Goal: Task Accomplishment & Management: Complete application form

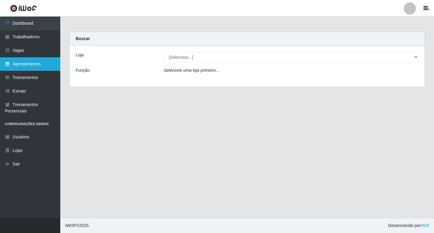
click at [29, 68] on link "Agendamentos" at bounding box center [30, 64] width 60 height 14
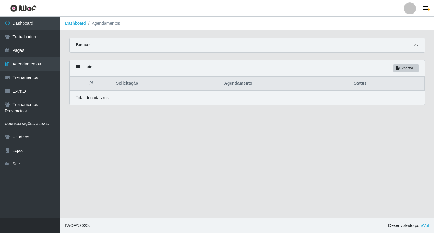
click at [418, 43] on span at bounding box center [415, 45] width 7 height 7
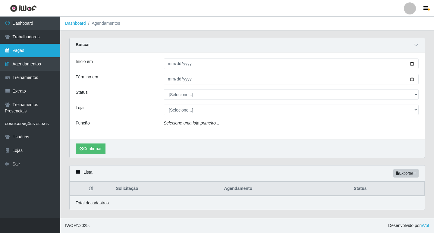
click at [19, 50] on link "Vagas" at bounding box center [30, 51] width 60 height 14
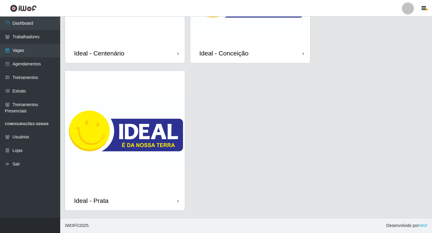
scroll to position [54, 0]
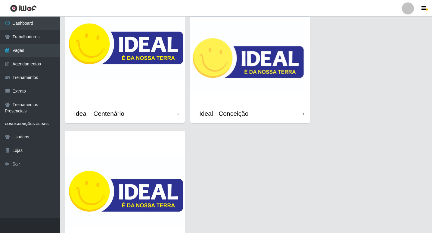
click at [243, 74] on img at bounding box center [250, 60] width 120 height 87
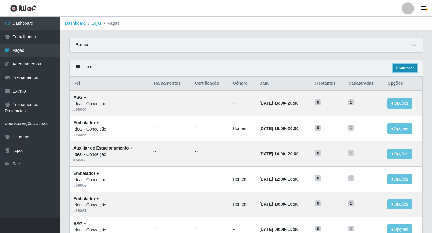
click at [409, 67] on link "Adicionar" at bounding box center [405, 68] width 24 height 8
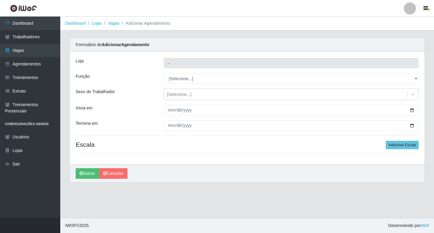
type input "Ideal - Conceição"
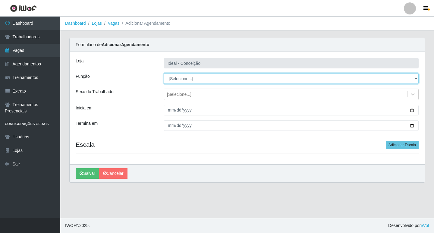
click at [191, 77] on select "[Selecione...] ASG ASG + ASG ++ Auxiliar de Estacionamento Auxiliar de Estacion…" at bounding box center [290, 78] width 255 height 11
select select "1"
click at [163, 73] on select "[Selecione...] ASG ASG + ASG ++ Auxiliar de Estacionamento Auxiliar de Estacion…" at bounding box center [290, 78] width 255 height 11
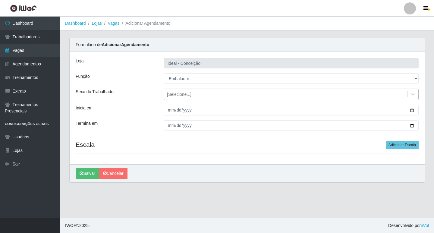
click at [172, 94] on div "[Selecione...]" at bounding box center [179, 94] width 24 height 6
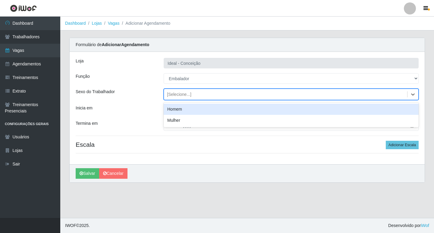
click at [175, 108] on div "Homem" at bounding box center [290, 109] width 255 height 11
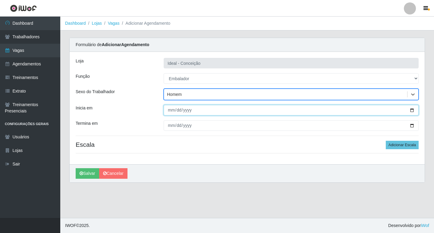
click at [170, 110] on input "Inicia em" at bounding box center [290, 110] width 255 height 11
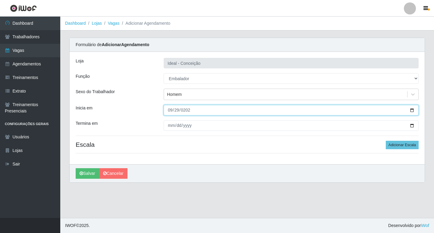
type input "[DATE]"
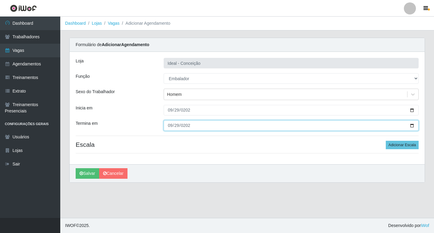
type input "[DATE]"
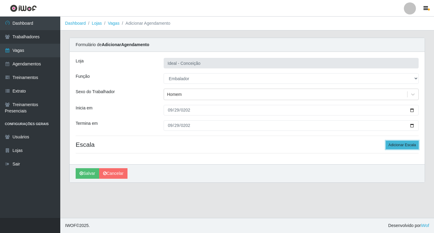
click at [393, 146] on button "Adicionar Escala" at bounding box center [401, 145] width 33 height 8
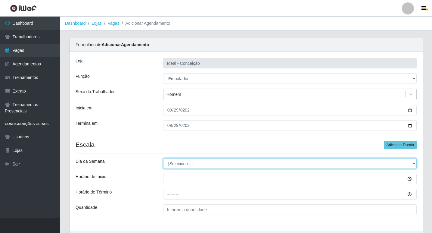
click at [174, 167] on select "[Selecione...] Segunda Terça Quarta Quinta Sexta Sábado Domingo" at bounding box center [289, 163] width 253 height 11
select select "1"
click at [163, 158] on select "[Selecione...] Segunda Terça Quarta Quinta Sexta Sábado Domingo" at bounding box center [289, 163] width 253 height 11
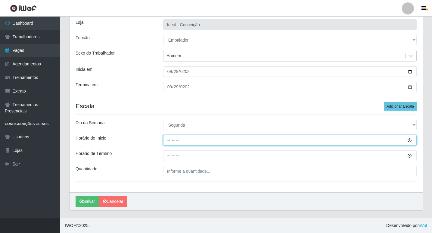
click at [170, 142] on input "Horário de Inicio" at bounding box center [289, 140] width 253 height 11
type input "12:00"
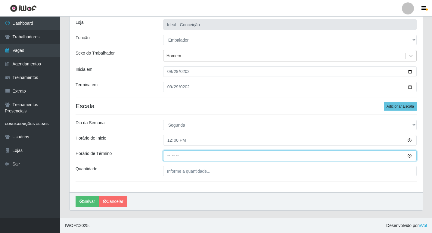
type input "18:00"
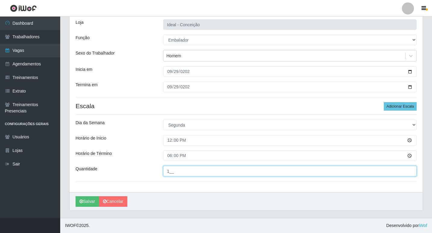
type input "1__"
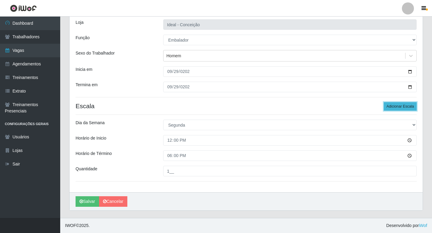
click at [388, 105] on button "Adicionar Escala" at bounding box center [400, 106] width 33 height 8
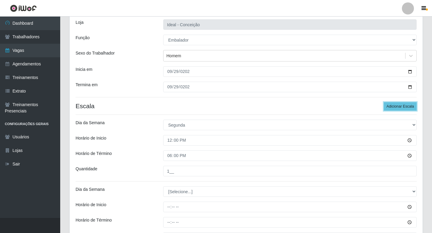
scroll to position [99, 0]
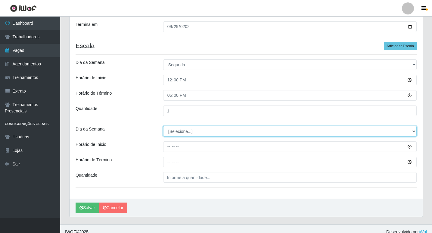
click at [195, 129] on select "[Selecione...] Segunda Terça Quarta Quinta Sexta Sábado Domingo" at bounding box center [289, 131] width 253 height 11
select select "1"
click at [163, 126] on select "[Selecione...] Segunda Terça Quarta Quinta Sexta Sábado Domingo" at bounding box center [289, 131] width 253 height 11
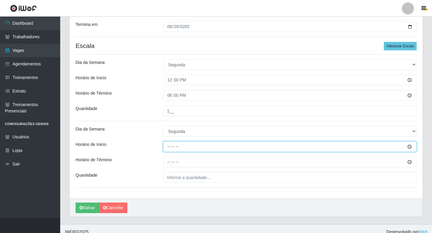
click at [170, 145] on input "Horário de Inicio" at bounding box center [289, 146] width 253 height 11
type input "16:00"
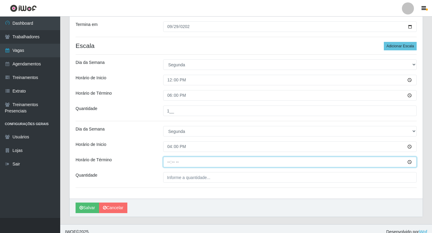
type input "22:00"
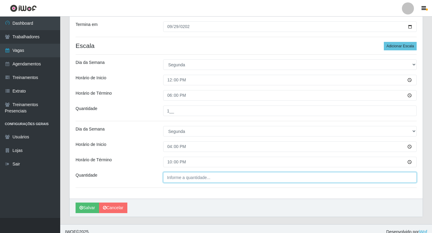
type input "___"
click at [182, 175] on input "___" at bounding box center [289, 177] width 253 height 11
type input "2__"
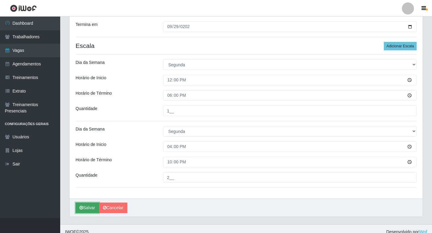
click at [82, 204] on button "Salvar" at bounding box center [87, 207] width 23 height 11
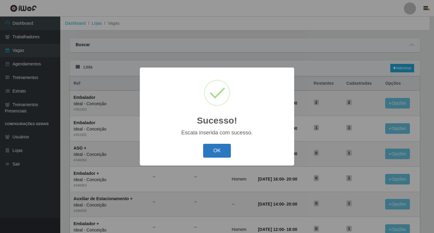
click at [205, 156] on button "OK" at bounding box center [217, 151] width 28 height 14
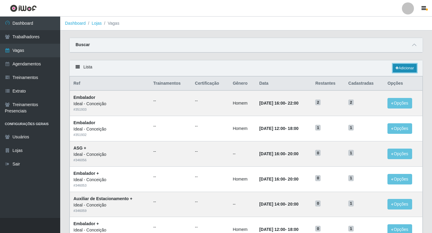
click at [406, 65] on link "Adicionar" at bounding box center [405, 68] width 24 height 8
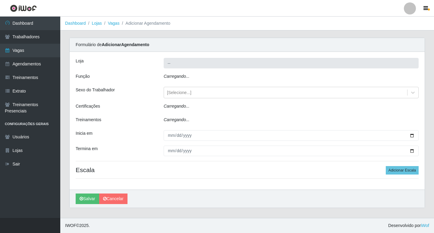
type input "Ideal - Conceição"
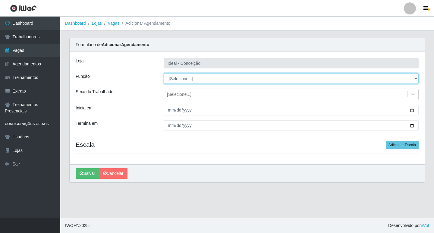
click at [200, 79] on select "[Selecione...] ASG ASG + ASG ++ Auxiliar de Estacionamento Auxiliar de Estacion…" at bounding box center [290, 78] width 255 height 11
select select "16"
click at [163, 73] on select "[Selecione...] ASG ASG + ASG ++ Auxiliar de Estacionamento Auxiliar de Estacion…" at bounding box center [290, 78] width 255 height 11
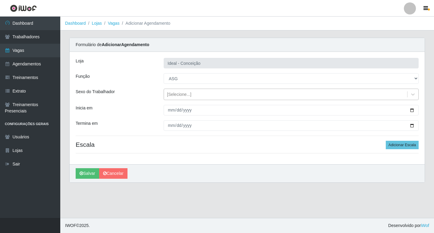
click at [182, 94] on div "[Selecione...]" at bounding box center [179, 94] width 24 height 6
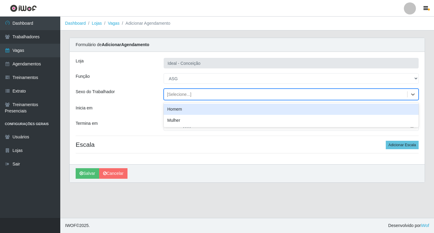
click at [143, 107] on div "Inicia em" at bounding box center [115, 110] width 88 height 11
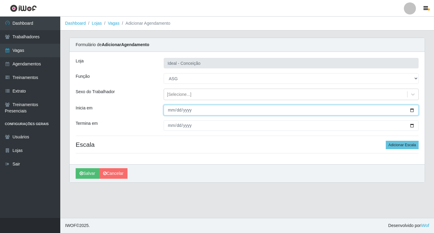
click at [169, 113] on input "Inicia em" at bounding box center [290, 110] width 255 height 11
type input "[DATE]"
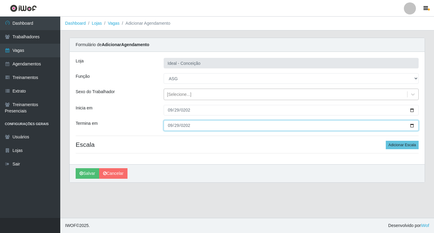
type input "[DATE]"
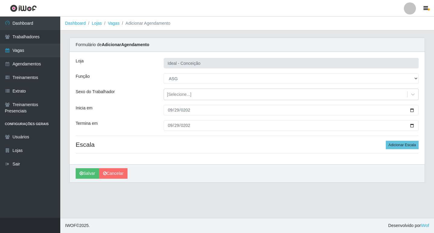
click at [398, 150] on div "Loja Ideal - Conceição Função [Selecione...] ASG ASG + ASG ++ Auxiliar de Estac…" at bounding box center [247, 108] width 355 height 112
click at [401, 145] on button "Adicionar Escala" at bounding box center [401, 145] width 33 height 8
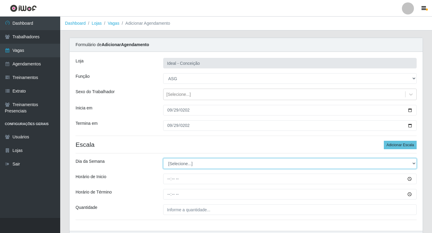
click at [189, 163] on select "[Selecione...] Segunda Terça Quarta Quinta Sexta Sábado Domingo" at bounding box center [289, 163] width 253 height 11
select select "1"
click at [163, 158] on select "[Selecione...] Segunda Terça Quarta Quinta Sexta Sábado Domingo" at bounding box center [289, 163] width 253 height 11
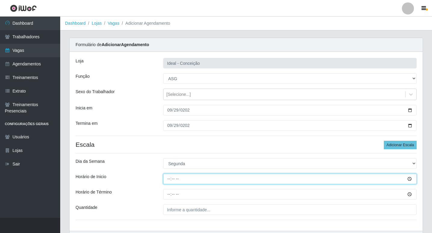
click at [175, 180] on input "Horário de Inicio" at bounding box center [289, 178] width 253 height 11
click at [163, 178] on input "Horário de Inicio" at bounding box center [289, 178] width 253 height 11
click at [167, 177] on input "Horário de Inicio" at bounding box center [289, 178] width 253 height 11
type input "12:00"
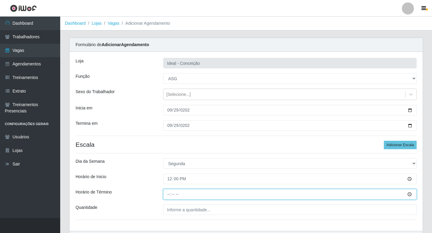
type input "18:00"
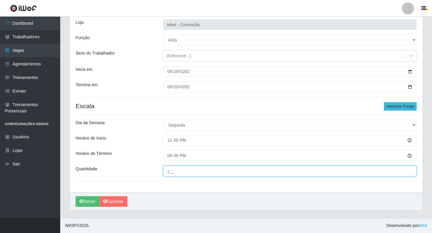
type input "1__"
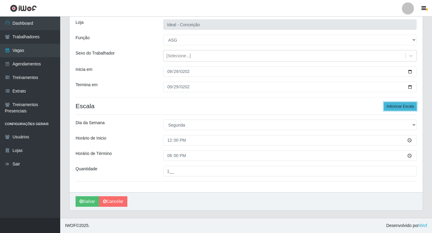
click at [396, 107] on button "Adicionar Escala" at bounding box center [400, 106] width 33 height 8
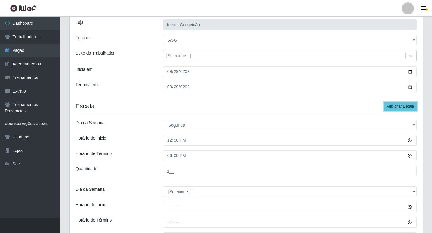
scroll to position [105, 0]
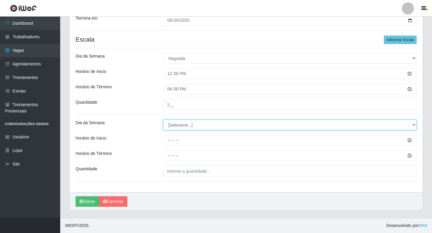
click at [202, 124] on select "[Selecione...] Segunda Terça Quarta Quinta Sexta Sábado Domingo" at bounding box center [289, 125] width 253 height 11
click at [190, 123] on select "[Selecione...] Segunda Terça Quarta Quinta Sexta Sábado Domingo" at bounding box center [289, 125] width 253 height 11
select select "1"
click at [163, 120] on select "[Selecione...] Segunda Terça Quarta Quinta Sexta Sábado Domingo" at bounding box center [289, 125] width 253 height 11
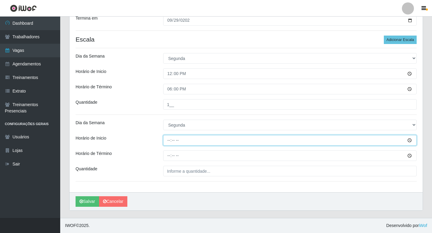
click at [169, 139] on input "Horário de Inicio" at bounding box center [289, 140] width 253 height 11
type input "15:00"
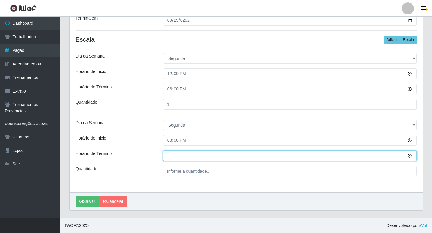
type input "21:00"
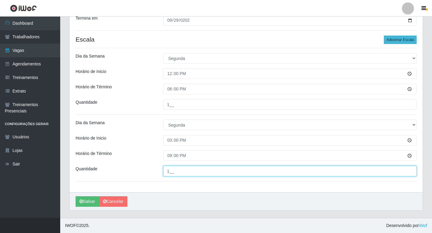
type input "1__"
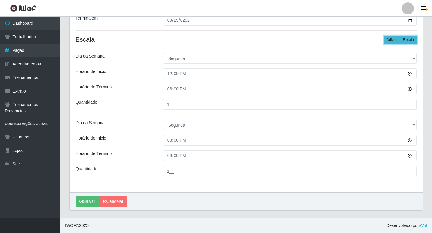
click at [391, 42] on button "Adicionar Escala" at bounding box center [400, 40] width 33 height 8
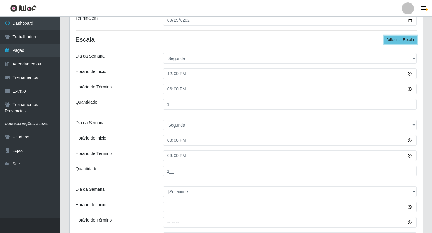
scroll to position [172, 0]
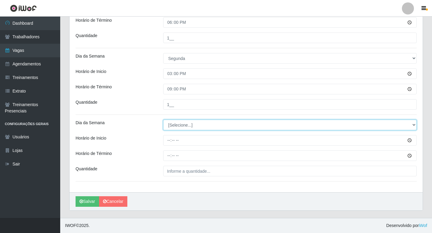
click at [185, 127] on select "[Selecione...] Segunda Terça Quarta Quinta Sexta Sábado Domingo" at bounding box center [289, 125] width 253 height 11
select select "1"
click at [163, 120] on select "[Selecione...] Segunda Terça Quarta Quinta Sexta Sábado Domingo" at bounding box center [289, 125] width 253 height 11
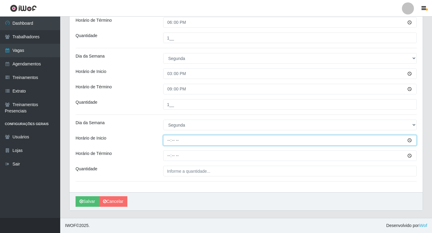
click at [169, 140] on input "Horário de Inicio" at bounding box center [289, 140] width 253 height 11
type input "16:00"
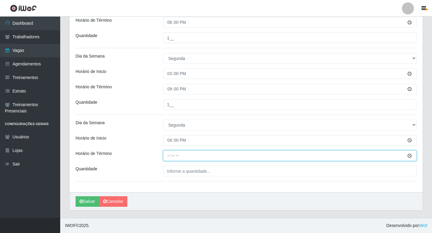
type input "22:00"
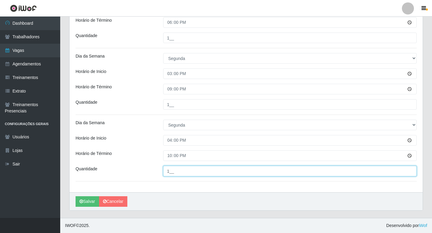
type input "1__"
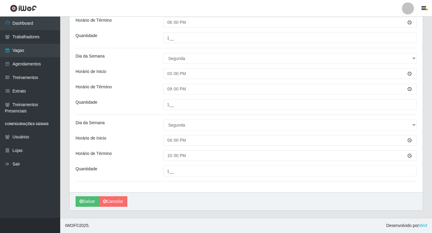
click at [89, 194] on div "[PERSON_NAME]" at bounding box center [246, 201] width 353 height 18
click at [88, 199] on button "Salvar" at bounding box center [87, 201] width 23 height 11
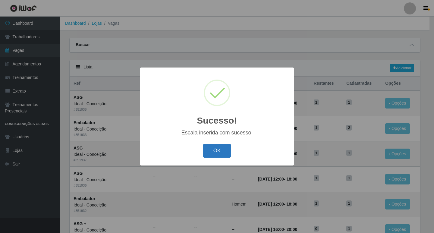
click at [228, 149] on button "OK" at bounding box center [217, 151] width 28 height 14
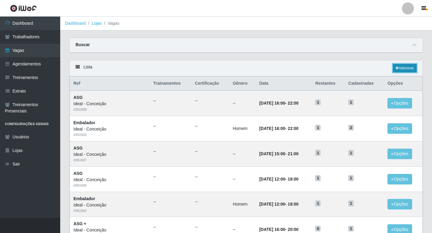
click at [403, 69] on link "Adicionar" at bounding box center [405, 68] width 24 height 8
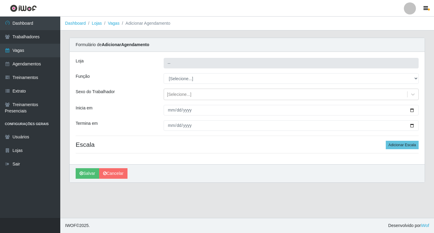
type input "Ideal - Conceição"
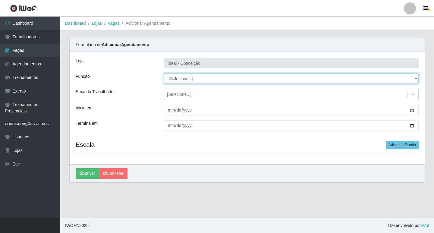
click at [182, 77] on select "[Selecione...] ASG ASG + ASG ++ Auxiliar de Estacionamento Auxiliar de Estacion…" at bounding box center [290, 78] width 255 height 11
select select "4"
click at [163, 73] on select "[Selecione...] ASG ASG + ASG ++ Auxiliar de Estacionamento Auxiliar de Estacion…" at bounding box center [290, 78] width 255 height 11
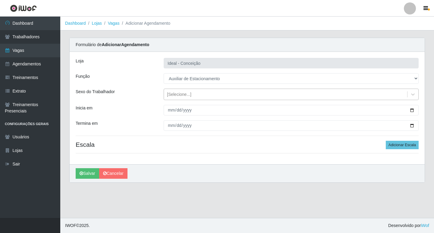
click at [177, 96] on div "[Selecione...]" at bounding box center [179, 94] width 24 height 6
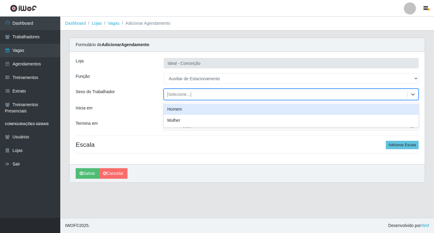
click at [177, 109] on div "Homem" at bounding box center [290, 109] width 255 height 11
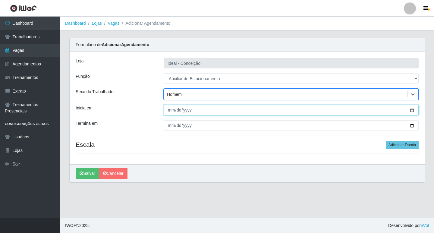
click at [169, 106] on input "Inicia em" at bounding box center [290, 110] width 255 height 11
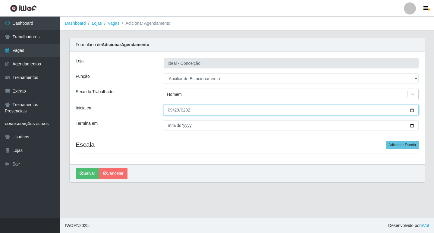
type input "[DATE]"
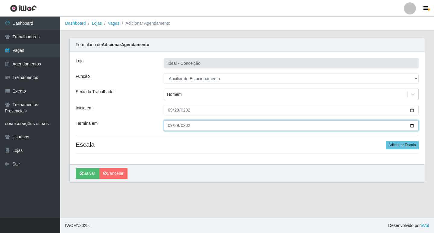
type input "[DATE]"
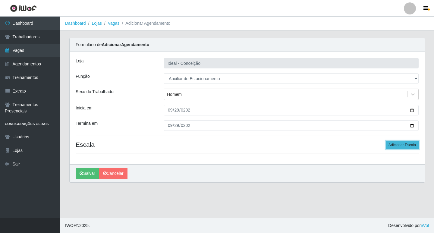
click at [390, 147] on button "Adicionar Escala" at bounding box center [401, 145] width 33 height 8
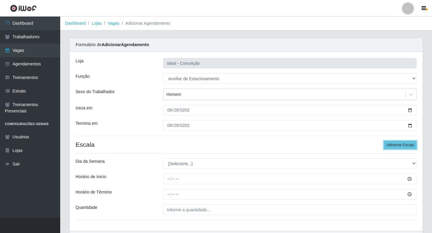
scroll to position [39, 0]
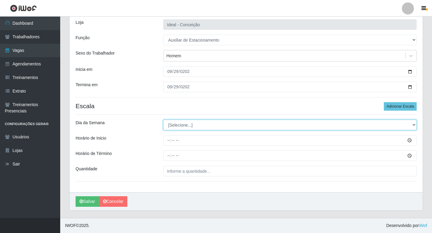
click at [176, 126] on select "[Selecione...] Segunda Terça Quarta Quinta Sexta Sábado Domingo" at bounding box center [289, 125] width 253 height 11
select select "1"
click at [163, 120] on select "[Selecione...] Segunda Terça Quarta Quinta Sexta Sábado Domingo" at bounding box center [289, 125] width 253 height 11
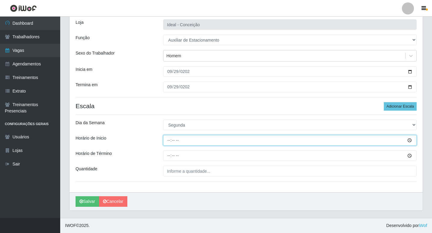
click at [167, 138] on input "Horário de Inicio" at bounding box center [289, 140] width 253 height 11
type input "07:00"
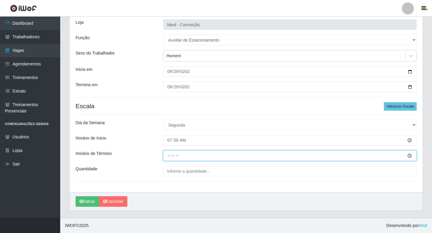
type input "13:00"
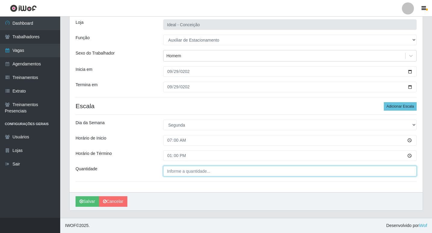
type input "___"
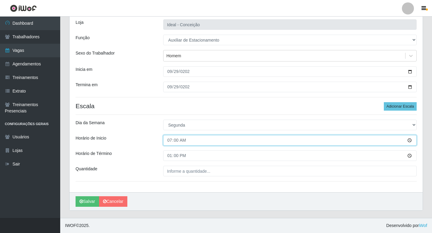
click at [169, 143] on input "07:00" at bounding box center [289, 140] width 253 height 11
type input "09:00"
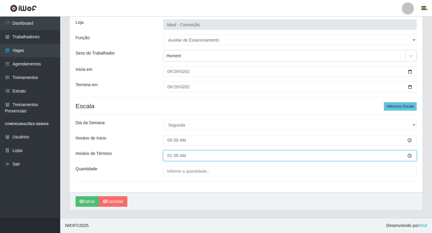
type input "15:00"
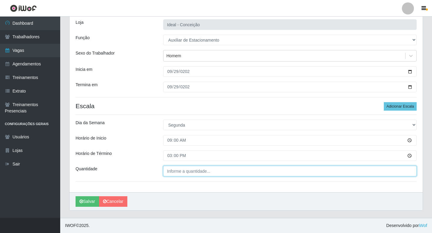
type input "___"
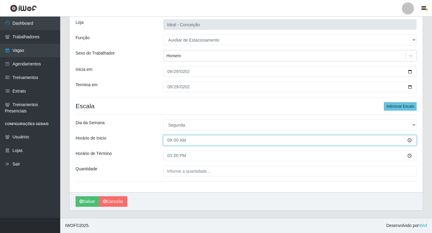
click at [169, 142] on input "09:00" at bounding box center [289, 140] width 253 height 11
type input "16:00"
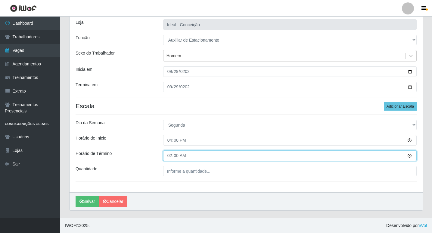
type input "22:00"
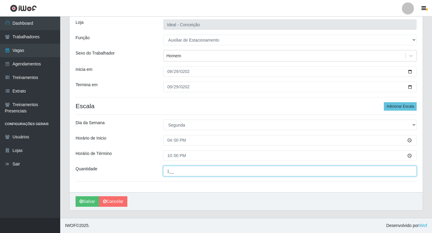
type input "1__"
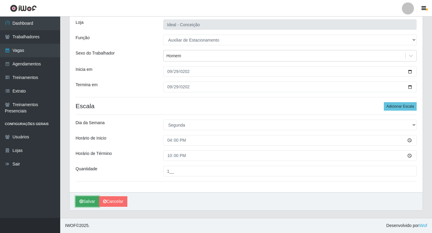
click at [86, 201] on button "Salvar" at bounding box center [87, 201] width 23 height 11
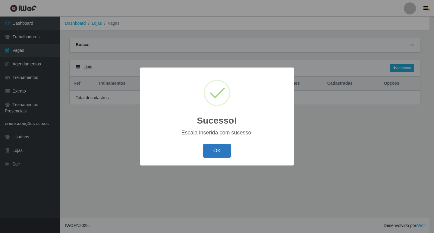
click at [216, 152] on button "OK" at bounding box center [217, 151] width 28 height 14
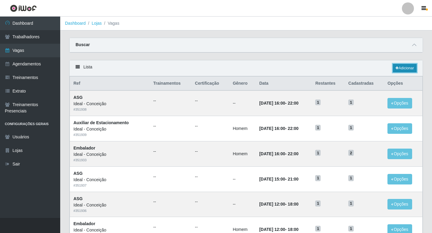
click at [406, 65] on link "Adicionar" at bounding box center [405, 68] width 24 height 8
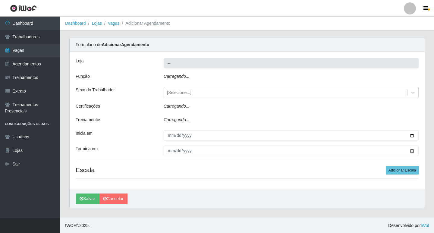
type input "Ideal - Conceição"
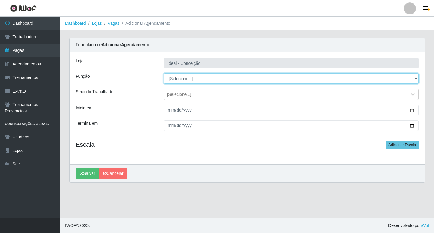
click at [185, 77] on select "[Selecione...] ASG ASG + ASG ++ Auxiliar de Estacionamento Auxiliar de Estacion…" at bounding box center [290, 78] width 255 height 11
select select "1"
click at [163, 73] on select "[Selecione...] ASG ASG + ASG ++ Auxiliar de Estacionamento Auxiliar de Estacion…" at bounding box center [290, 78] width 255 height 11
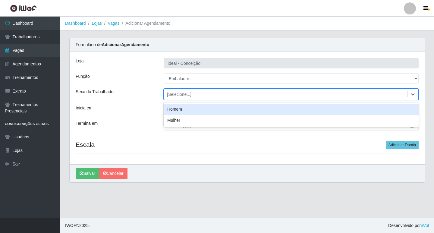
click at [179, 93] on div "[Selecione...]" at bounding box center [179, 94] width 24 height 6
click at [172, 112] on div "Homem" at bounding box center [290, 109] width 255 height 11
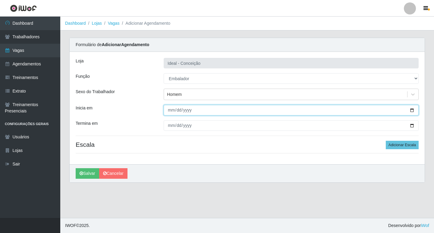
click at [168, 114] on input "Inicia em" at bounding box center [290, 110] width 255 height 11
type input "[DATE]"
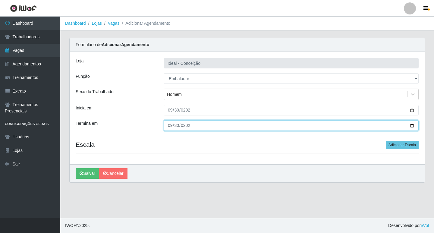
type input "[DATE]"
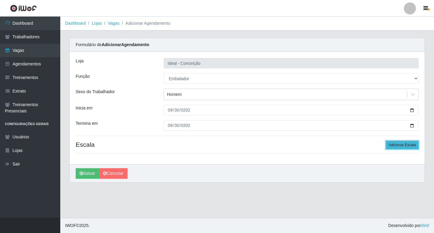
click at [395, 147] on button "Adicionar Escala" at bounding box center [401, 145] width 33 height 8
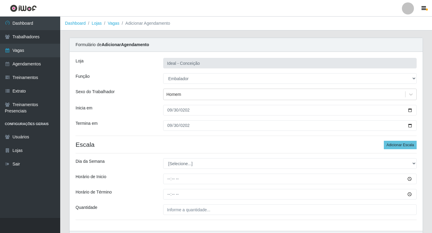
click at [163, 168] on div "[Selecione...] Segunda Terça Quarta Quinta Sexta Sábado Domingo" at bounding box center [290, 163] width 263 height 11
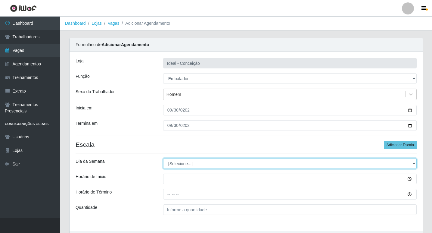
click at [169, 161] on select "[Selecione...] Segunda Terça Quarta Quinta Sexta Sábado Domingo" at bounding box center [289, 163] width 253 height 11
select select "2"
click at [163, 158] on select "[Selecione...] Segunda Terça Quarta Quinta Sexta Sábado Domingo" at bounding box center [289, 163] width 253 height 11
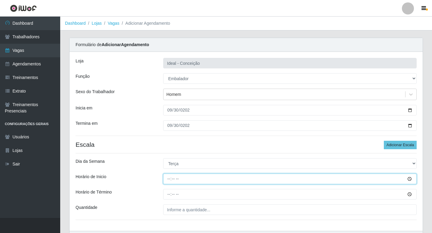
click at [169, 180] on input "Horário de Inicio" at bounding box center [289, 178] width 253 height 11
type input "10:00"
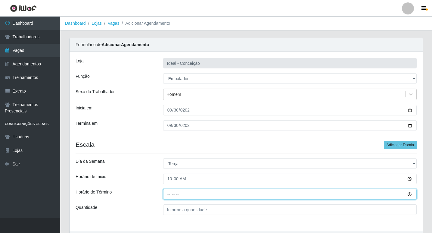
type input "16:00"
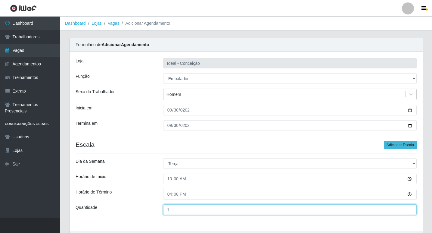
type input "1__"
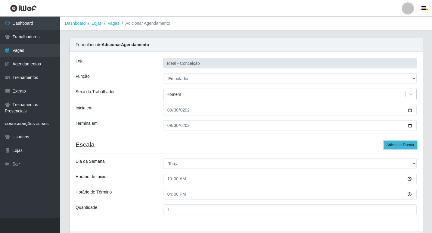
click at [397, 146] on button "Adicionar Escala" at bounding box center [400, 145] width 33 height 8
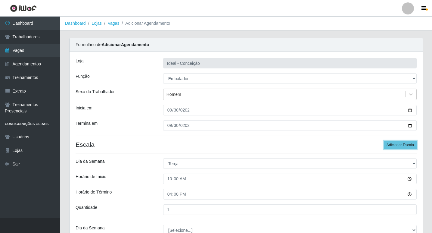
scroll to position [105, 0]
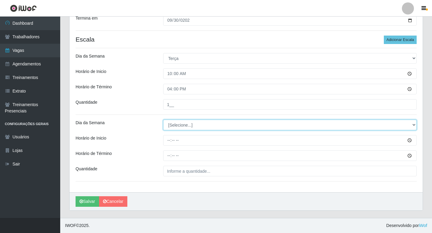
click at [179, 126] on select "[Selecione...] Segunda Terça Quarta Quinta Sexta Sábado Domingo" at bounding box center [289, 125] width 253 height 11
select select "2"
click at [163, 120] on select "[Selecione...] Segunda Terça Quarta Quinta Sexta Sábado Domingo" at bounding box center [289, 125] width 253 height 11
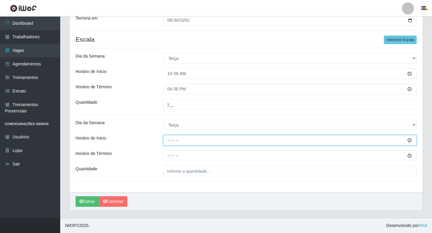
click at [169, 139] on input "Horário de Inicio" at bounding box center [289, 140] width 253 height 11
type input "12:00"
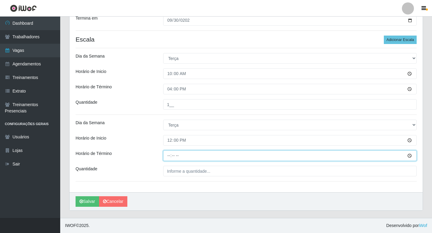
type input "18:00"
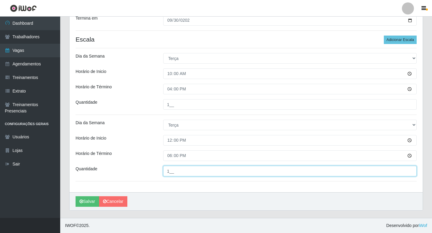
type input "1__"
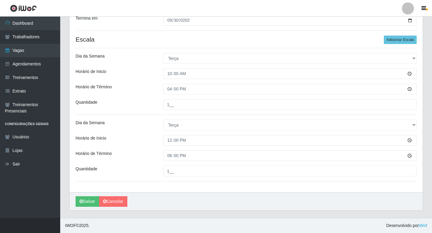
click at [397, 34] on div "Loja Ideal - Conceição Função [Selecione...] ASG ASG + ASG ++ Auxiliar de Estac…" at bounding box center [246, 69] width 353 height 245
click at [394, 44] on div "Loja Ideal - Conceição Função [Selecione...] ASG ASG + ASG ++ Auxiliar de Estac…" at bounding box center [246, 69] width 353 height 245
click at [392, 39] on button "Adicionar Escala" at bounding box center [400, 40] width 33 height 8
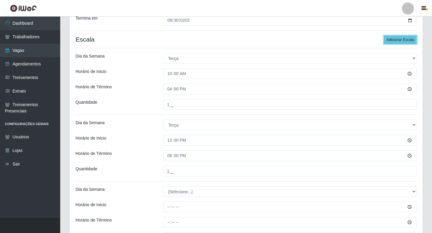
scroll to position [172, 0]
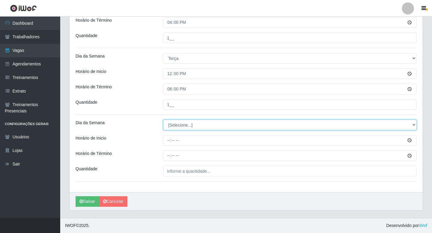
click at [183, 125] on select "[Selecione...] Segunda Terça Quarta Quinta Sexta Sábado Domingo" at bounding box center [289, 125] width 253 height 11
select select "2"
click at [163, 120] on select "[Selecione...] Segunda Terça Quarta Quinta Sexta Sábado Domingo" at bounding box center [289, 125] width 253 height 11
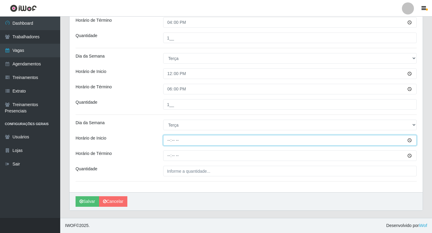
click at [167, 141] on input "Horário de Inicio" at bounding box center [289, 140] width 253 height 11
type input "16:00"
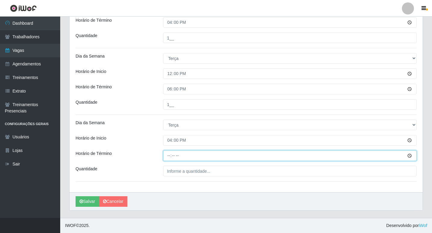
type input "22:00"
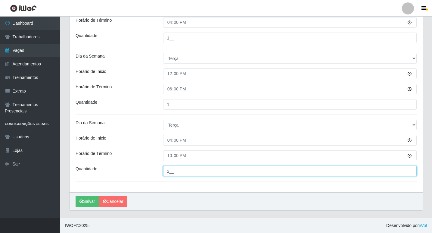
type input "2__"
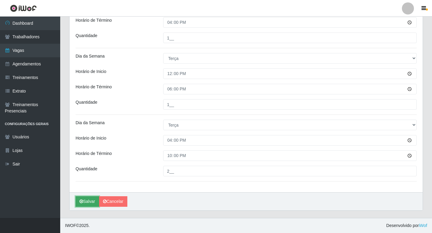
click at [82, 202] on icon "submit" at bounding box center [81, 201] width 4 height 4
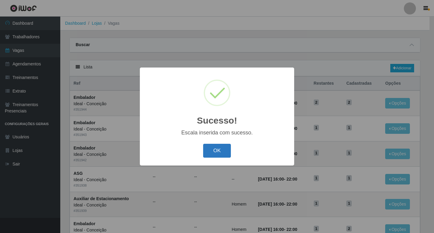
click at [220, 146] on button "OK" at bounding box center [217, 151] width 28 height 14
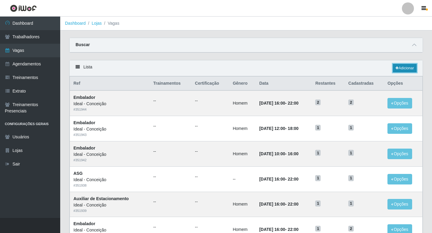
click at [407, 67] on link "Adicionar" at bounding box center [405, 68] width 24 height 8
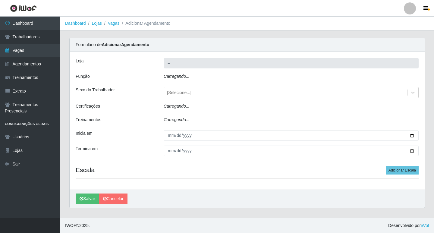
type input "Ideal - Conceição"
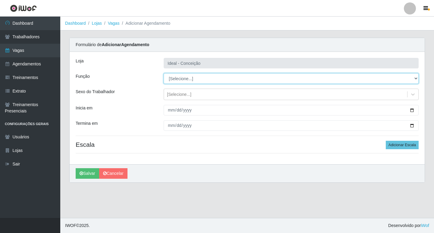
click at [221, 76] on select "[Selecione...] ASG ASG + ASG ++ Auxiliar de Estacionamento Auxiliar de Estacion…" at bounding box center [290, 78] width 255 height 11
select select "16"
click at [163, 73] on select "[Selecione...] ASG ASG + ASG ++ Auxiliar de Estacionamento Auxiliar de Estacion…" at bounding box center [290, 78] width 255 height 11
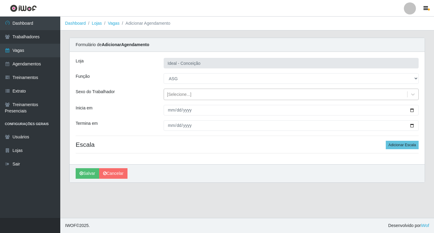
click at [170, 92] on div "[Selecione...]" at bounding box center [179, 94] width 24 height 6
click at [148, 112] on div "Inicia em" at bounding box center [115, 110] width 88 height 11
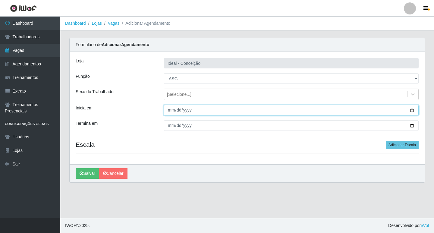
click at [170, 108] on input "Inicia em" at bounding box center [290, 110] width 255 height 11
type input "[DATE]"
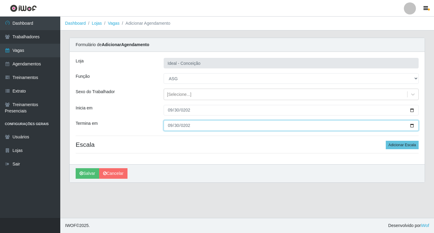
type input "[DATE]"
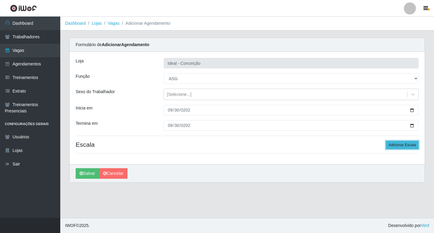
click at [389, 141] on button "Adicionar Escala" at bounding box center [401, 145] width 33 height 8
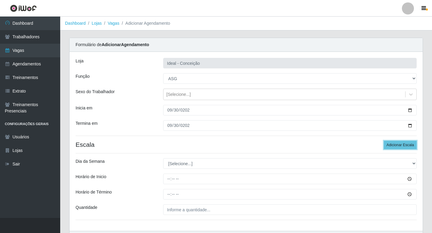
scroll to position [39, 0]
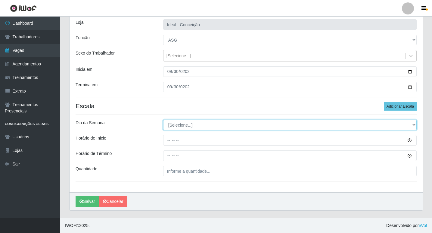
click at [183, 125] on select "[Selecione...] Segunda Terça Quarta Quinta Sexta Sábado Domingo" at bounding box center [289, 125] width 253 height 11
click at [188, 123] on select "[Selecione...] Segunda Terça Quarta Quinta Sexta Sábado Domingo" at bounding box center [289, 125] width 253 height 11
select select "2"
click at [163, 120] on select "[Selecione...] Segunda Terça Quarta Quinta Sexta Sábado Domingo" at bounding box center [289, 125] width 253 height 11
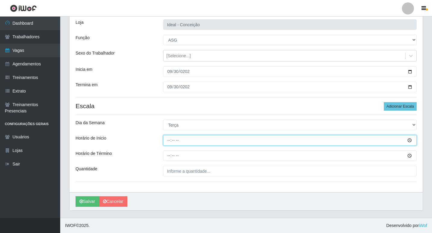
click at [168, 138] on input "Horário de Inicio" at bounding box center [289, 140] width 253 height 11
type input "07:00"
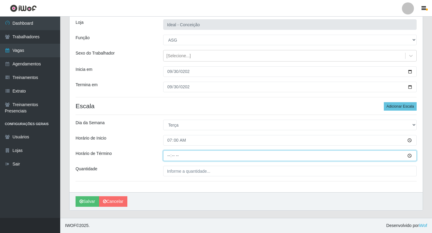
type input "13:00"
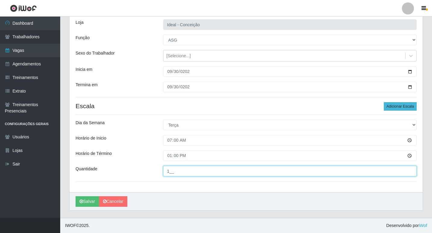
type input "1__"
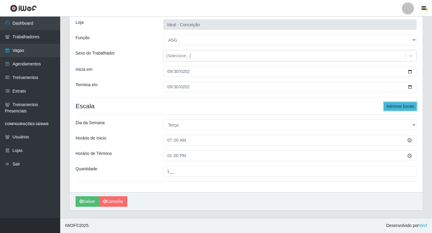
click at [387, 107] on button "Adicionar Escala" at bounding box center [400, 106] width 33 height 8
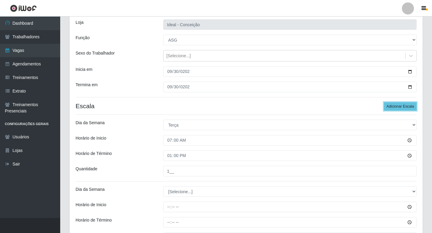
scroll to position [105, 0]
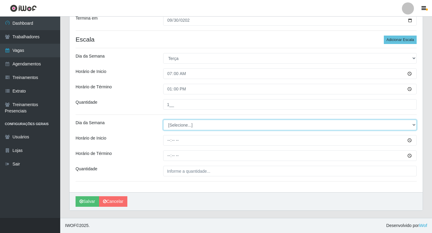
click at [179, 128] on select "[Selecione...] Segunda Terça Quarta Quinta Sexta Sábado Domingo" at bounding box center [289, 125] width 253 height 11
click at [175, 126] on select "[Selecione...] Segunda Terça Quarta Quinta Sexta Sábado Domingo" at bounding box center [289, 125] width 253 height 11
select select "2"
click at [163, 120] on select "[Selecione...] Segunda Terça Quarta Quinta Sexta Sábado Domingo" at bounding box center [289, 125] width 253 height 11
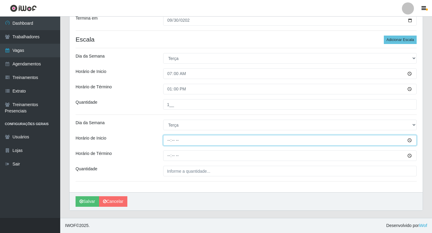
click at [170, 139] on input "Horário de Inicio" at bounding box center [289, 140] width 253 height 11
type input "09:00"
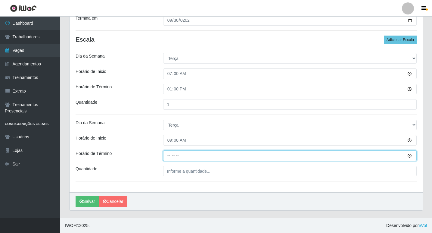
type input "15:00"
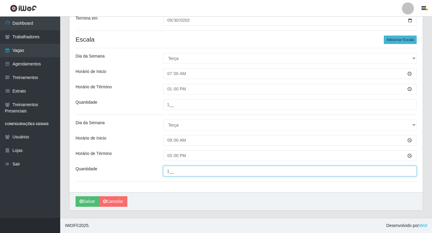
type input "1__"
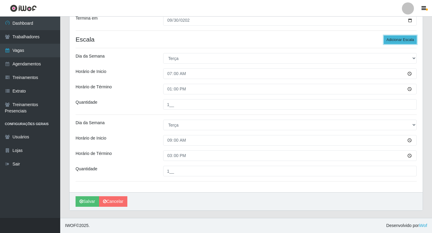
click at [388, 42] on button "Adicionar Escala" at bounding box center [400, 40] width 33 height 8
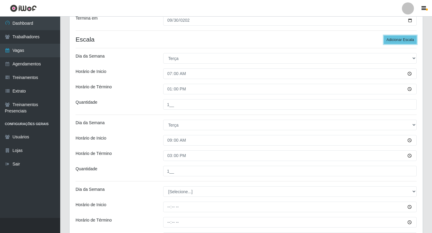
scroll to position [165, 0]
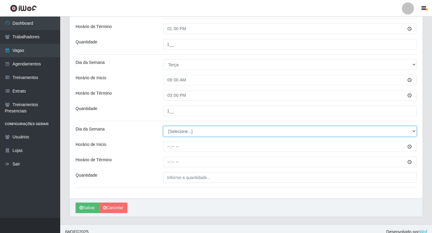
click at [194, 135] on select "[Selecione...] Segunda Terça Quarta Quinta Sexta Sábado Domingo" at bounding box center [289, 131] width 253 height 11
select select "2"
click at [163, 126] on select "[Selecione...] Segunda Terça Quarta Quinta Sexta Sábado Domingo" at bounding box center [289, 131] width 253 height 11
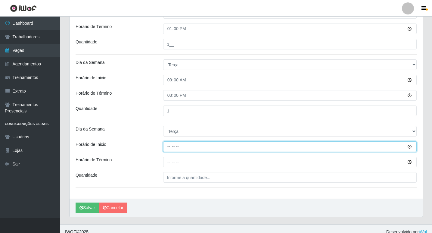
click at [169, 145] on input "Horário de Inicio" at bounding box center [289, 146] width 253 height 11
type input "12:00"
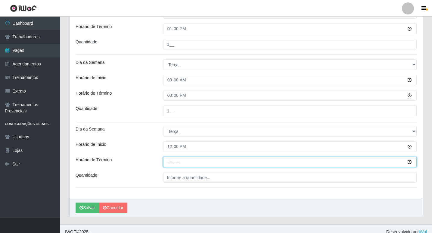
type input "18:00"
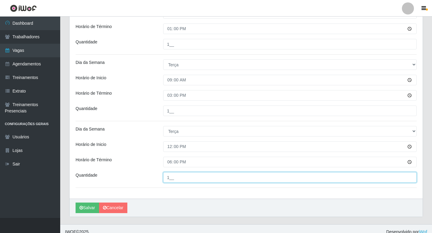
scroll to position [105, 0]
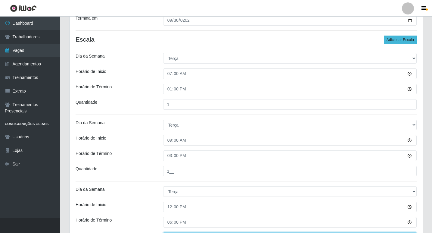
type input "1__"
click at [395, 40] on button "Adicionar Escala" at bounding box center [400, 40] width 33 height 8
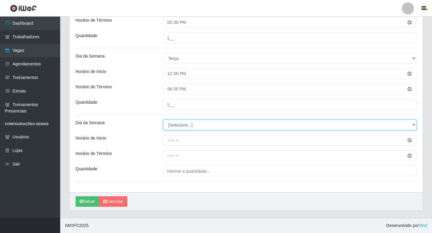
click at [166, 123] on select "[Selecione...] Segunda Terça Quarta Quinta Sexta Sábado Domingo" at bounding box center [289, 125] width 253 height 11
select select "2"
click at [163, 120] on select "[Selecione...] Segunda Terça Quarta Quinta Sexta Sábado Domingo" at bounding box center [289, 125] width 253 height 11
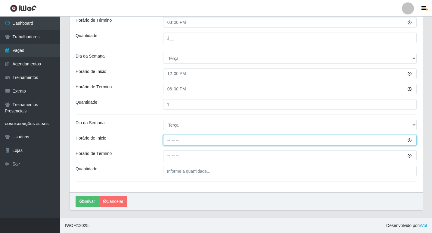
click at [169, 141] on input "Horário de Inicio" at bounding box center [289, 140] width 253 height 11
type input "15:00"
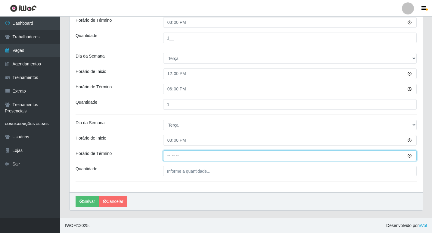
type input "21:00"
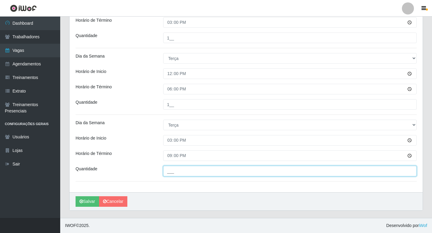
click at [186, 166] on input "___" at bounding box center [289, 171] width 253 height 11
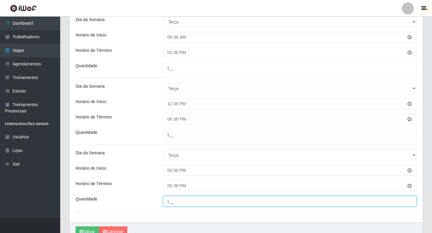
scroll to position [118, 0]
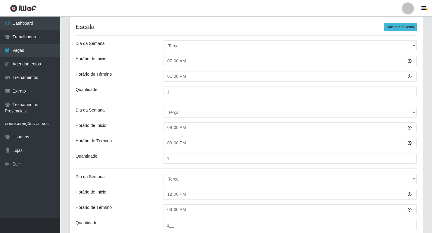
type input "1__"
click at [406, 27] on button "Adicionar Escala" at bounding box center [400, 27] width 33 height 8
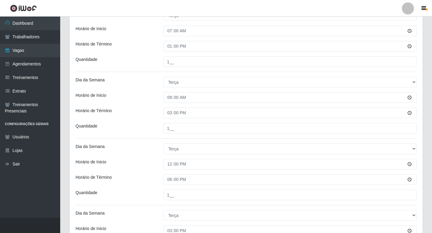
scroll to position [298, 0]
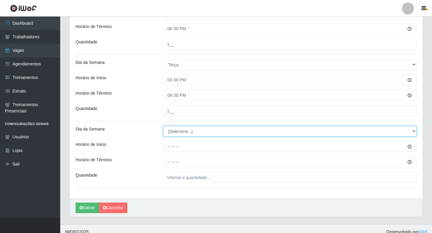
click at [180, 132] on select "[Selecione...] Segunda Terça Quarta Quinta Sexta Sábado Domingo" at bounding box center [289, 131] width 253 height 11
select select "2"
click at [163, 126] on select "[Selecione...] Segunda Terça Quarta Quinta Sexta Sábado Domingo" at bounding box center [289, 131] width 253 height 11
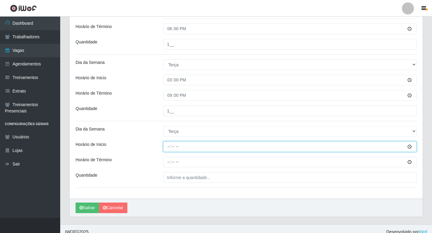
click at [168, 146] on input "Horário de Inicio" at bounding box center [289, 146] width 253 height 11
type input "16:00"
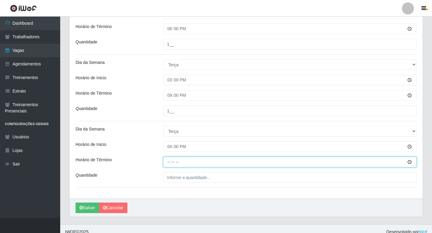
type input "22:00"
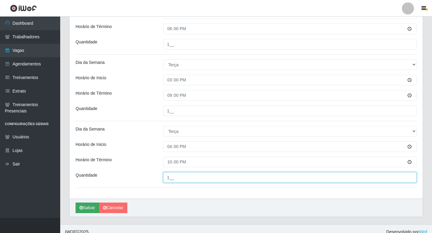
type input "1__"
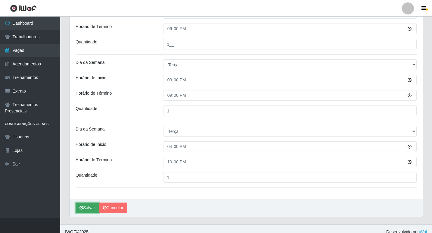
click at [86, 207] on button "Salvar" at bounding box center [87, 207] width 23 height 11
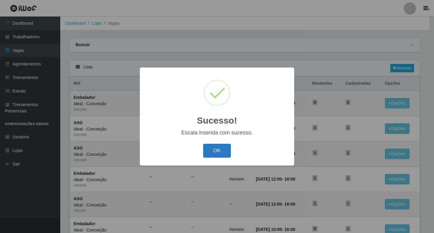
click at [209, 150] on button "OK" at bounding box center [217, 151] width 28 height 14
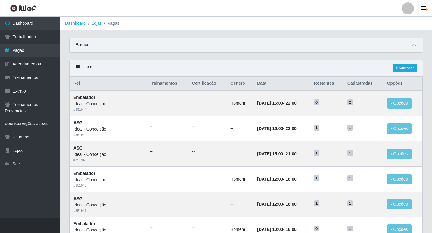
click at [389, 68] on div "Lista Adicionar" at bounding box center [246, 68] width 353 height 16
click at [401, 71] on link "Adicionar" at bounding box center [405, 68] width 24 height 8
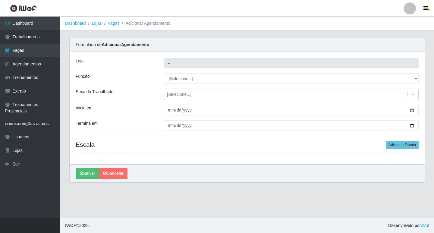
type input "Ideal - Conceição"
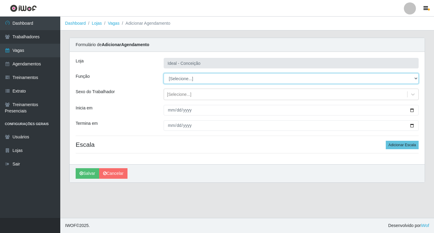
click at [180, 78] on select "[Selecione...] ASG ASG + ASG ++ Auxiliar de Estacionamento Auxiliar de Estacion…" at bounding box center [290, 78] width 255 height 11
select select "75"
click at [163, 73] on select "[Selecione...] ASG ASG + ASG ++ Auxiliar de Estacionamento Auxiliar de Estacion…" at bounding box center [290, 78] width 255 height 11
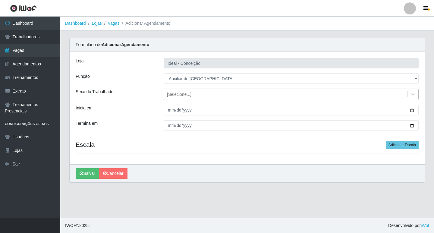
click at [172, 98] on div "[Selecione...]" at bounding box center [285, 94] width 243 height 10
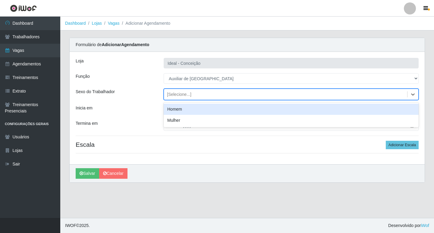
click at [177, 110] on div "Homem" at bounding box center [290, 109] width 255 height 11
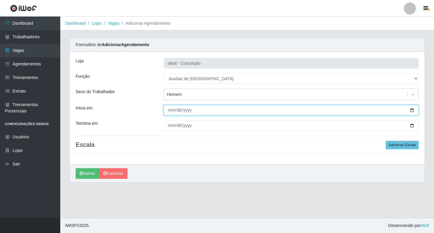
click at [172, 108] on input "Inicia em" at bounding box center [290, 110] width 255 height 11
type input "[DATE]"
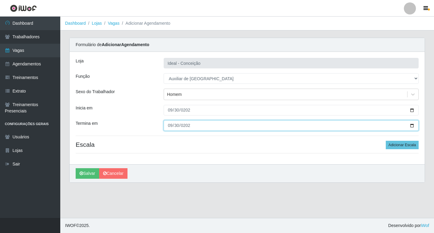
type input "[DATE]"
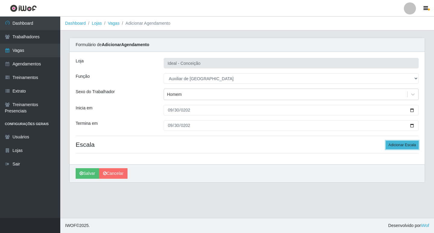
click at [399, 144] on button "Adicionar Escala" at bounding box center [401, 145] width 33 height 8
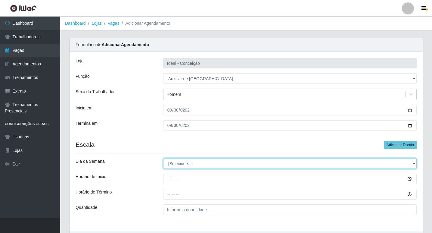
click at [174, 166] on select "[Selecione...] Segunda Terça Quarta Quinta Sexta Sábado Domingo" at bounding box center [289, 163] width 253 height 11
select select "2"
click at [163, 158] on select "[Selecione...] Segunda Terça Quarta Quinta Sexta Sábado Domingo" at bounding box center [289, 163] width 253 height 11
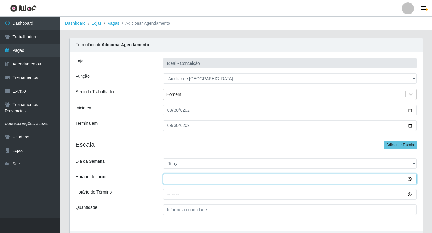
click at [169, 181] on input "Horário de Inicio" at bounding box center [289, 178] width 253 height 11
type input "08:00"
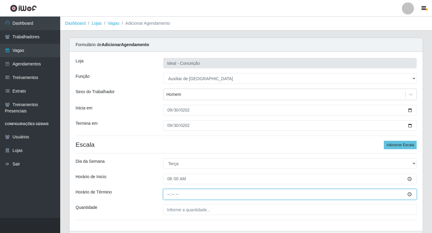
type input "12:00"
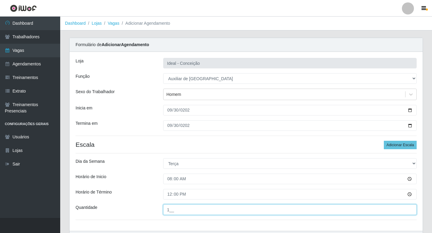
scroll to position [39, 0]
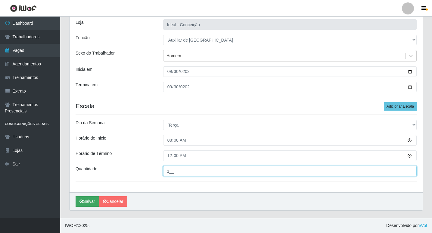
type input "1__"
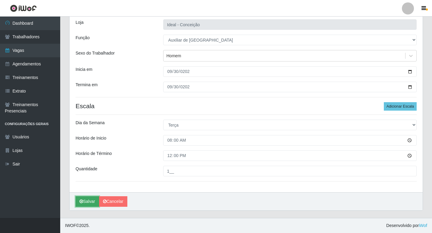
click at [88, 201] on button "Salvar" at bounding box center [87, 201] width 23 height 11
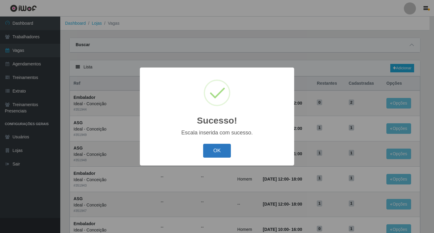
click at [222, 145] on button "OK" at bounding box center [217, 151] width 28 height 14
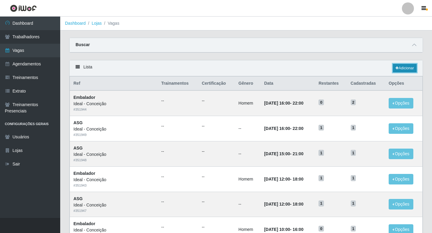
click at [396, 66] on link "Adicionar" at bounding box center [405, 68] width 24 height 8
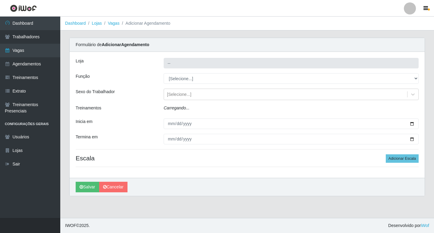
type input "Ideal - Conceição"
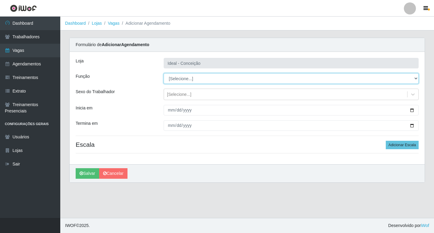
click at [221, 83] on select "[Selecione...] ASG ASG + ASG ++ Auxiliar de Estacionamento Auxiliar de Estacion…" at bounding box center [290, 78] width 255 height 11
select select "4"
click at [163, 73] on select "[Selecione...] ASG ASG + ASG ++ Auxiliar de Estacionamento Auxiliar de Estacion…" at bounding box center [290, 78] width 255 height 11
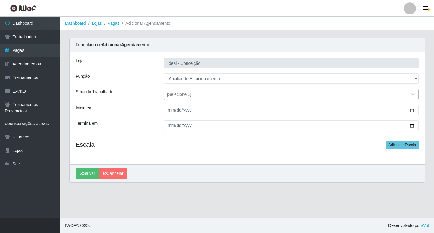
click at [181, 96] on div "[Selecione...]" at bounding box center [179, 94] width 24 height 6
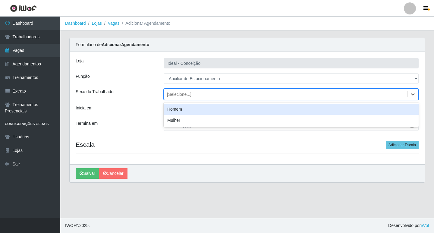
click at [183, 106] on div "Homem" at bounding box center [290, 109] width 255 height 11
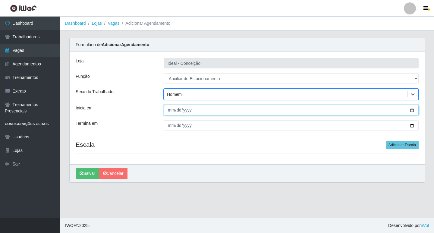
click at [169, 107] on input "Inicia em" at bounding box center [290, 110] width 255 height 11
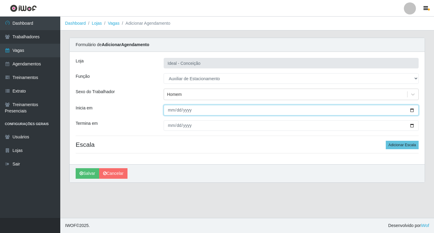
click at [169, 107] on input "Inicia em" at bounding box center [290, 110] width 255 height 11
click at [196, 110] on input "Inicia em" at bounding box center [290, 110] width 255 height 11
click at [171, 110] on input "Inicia em" at bounding box center [290, 110] width 255 height 11
click at [202, 112] on input "Inicia em" at bounding box center [290, 110] width 255 height 11
click at [178, 109] on input "Inicia em" at bounding box center [290, 110] width 255 height 11
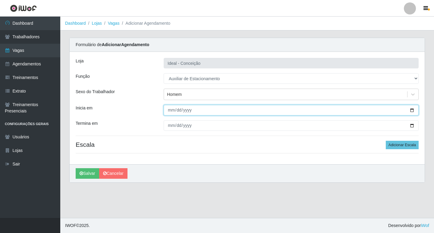
click at [169, 111] on input "Inicia em" at bounding box center [290, 110] width 255 height 11
type input "[DATE]"
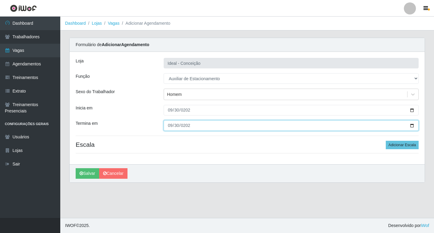
type input "[DATE]"
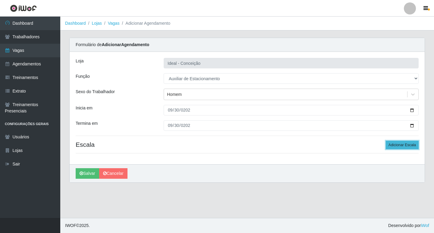
click at [391, 147] on button "Adicionar Escala" at bounding box center [401, 145] width 33 height 8
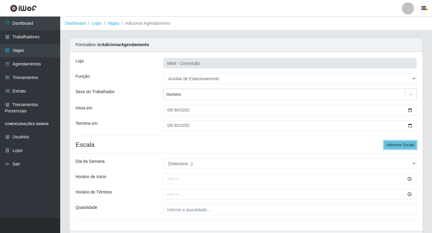
scroll to position [30, 0]
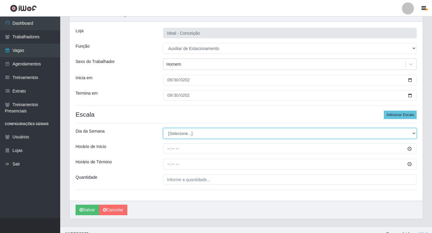
click at [219, 134] on select "[Selecione...] Segunda Terça Quarta Quinta Sexta Sábado Domingo" at bounding box center [289, 133] width 253 height 11
select select "2"
click at [163, 128] on select "[Selecione...] Segunda Terça Quarta Quinta Sexta Sábado Domingo" at bounding box center [289, 133] width 253 height 11
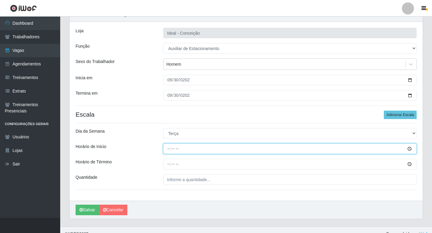
click at [170, 148] on input "Horário de Inicio" at bounding box center [289, 148] width 253 height 11
type input "07:00"
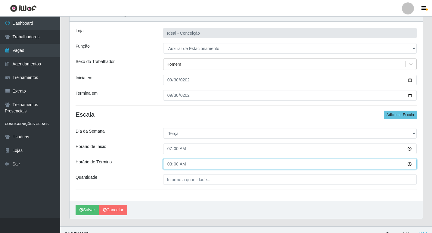
click at [168, 163] on input "03:00" at bounding box center [289, 164] width 253 height 11
type input "13:00"
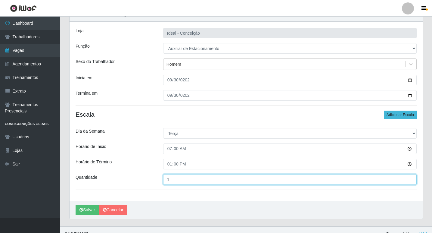
type input "1__"
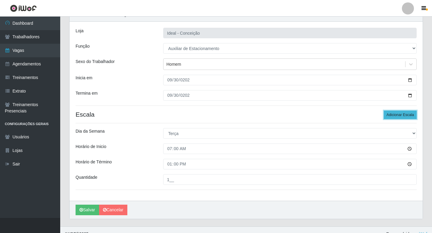
click at [410, 113] on button "Adicionar Escala" at bounding box center [400, 114] width 33 height 8
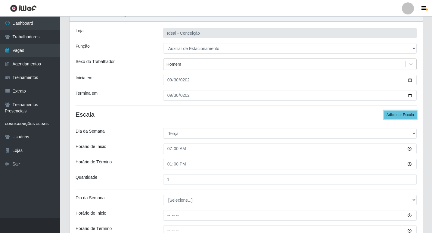
scroll to position [105, 0]
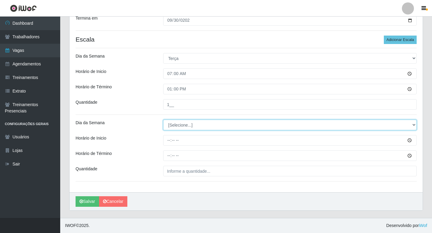
click at [206, 122] on select "[Selecione...] Segunda Terça Quarta Quinta Sexta Sábado Domingo" at bounding box center [289, 125] width 253 height 11
click at [189, 125] on select "[Selecione...] Segunda Terça Quarta Quinta Sexta Sábado Domingo" at bounding box center [289, 125] width 253 height 11
select select "2"
click at [163, 120] on select "[Selecione...] Segunda Terça Quarta Quinta Sexta Sábado Domingo" at bounding box center [289, 125] width 253 height 11
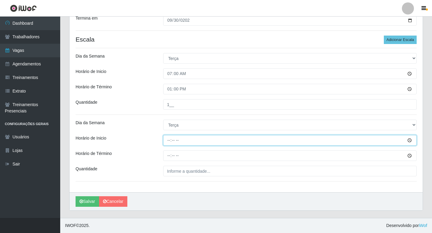
click at [169, 138] on input "Horário de Inicio" at bounding box center [289, 140] width 253 height 11
type input "09:00"
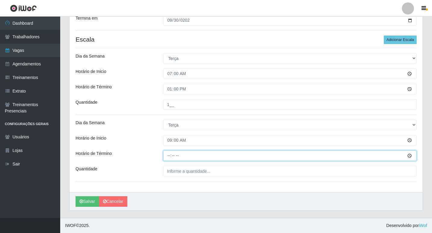
type input "15:00"
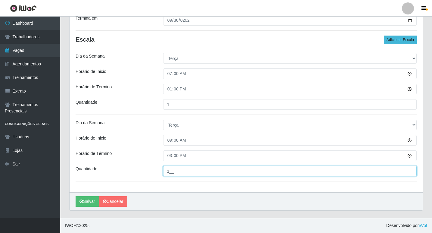
type input "1__"
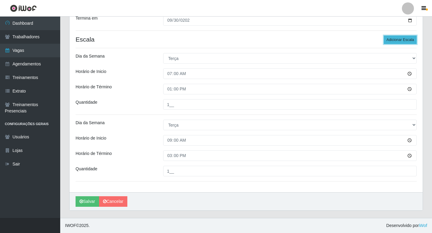
click at [387, 41] on button "Adicionar Escala" at bounding box center [400, 40] width 33 height 8
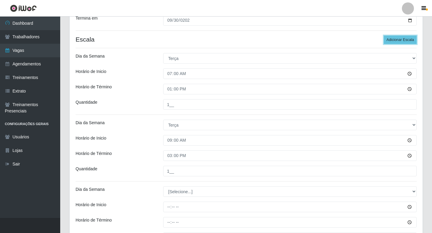
scroll to position [172, 0]
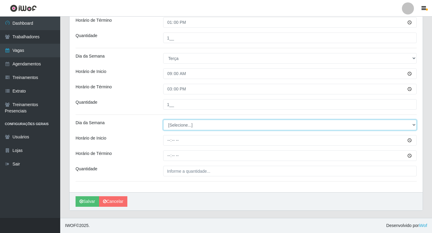
click at [180, 123] on select "[Selecione...] Segunda Terça Quarta Quinta Sexta Sábado Domingo" at bounding box center [289, 125] width 253 height 11
select select "2"
click at [163, 120] on select "[Selecione...] Segunda Terça Quarta Quinta Sexta Sábado Domingo" at bounding box center [289, 125] width 253 height 11
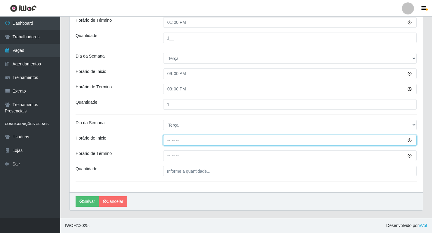
click at [169, 138] on input "Horário de Inicio" at bounding box center [289, 140] width 253 height 11
type input "16:00"
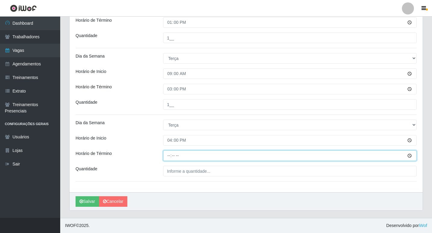
type input "22:00"
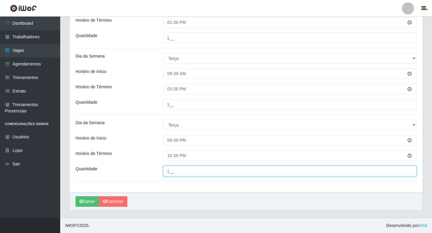
type input "1__"
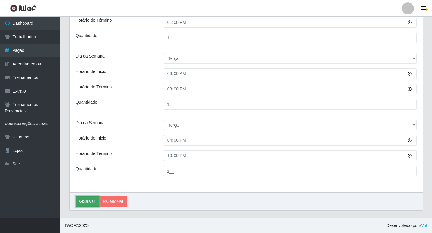
click at [91, 201] on button "Salvar" at bounding box center [87, 201] width 23 height 11
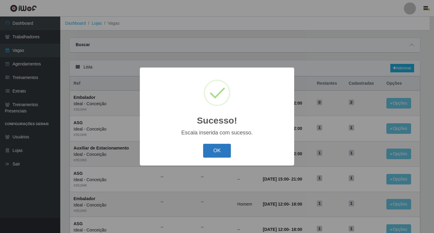
click at [214, 147] on button "OK" at bounding box center [217, 151] width 28 height 14
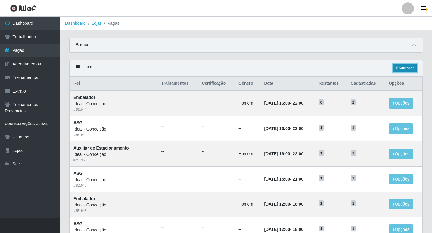
click at [402, 70] on link "Adicionar" at bounding box center [405, 68] width 24 height 8
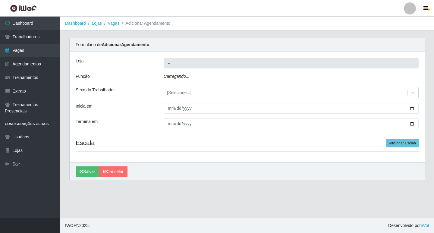
type input "Ideal - Conceição"
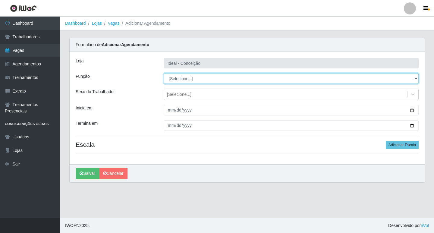
click at [197, 75] on select "[Selecione...] ASG ASG + ASG ++ Auxiliar de Estacionamento Auxiliar de Estacion…" at bounding box center [290, 78] width 255 height 11
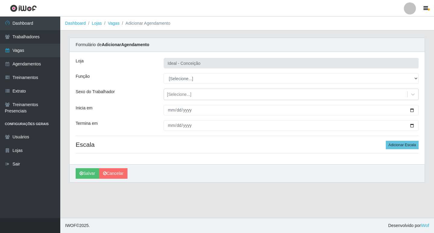
click at [145, 70] on div "Loja Ideal - Conceição Função [Selecione...] ASG ASG + ASG ++ Auxiliar de Estac…" at bounding box center [247, 108] width 355 height 112
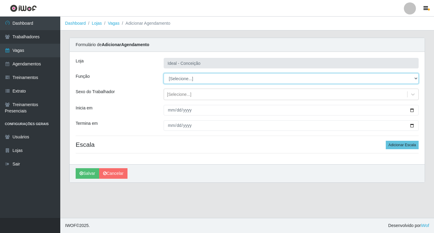
click at [184, 74] on select "[Selecione...] ASG ASG + ASG ++ Auxiliar de Estacionamento Auxiliar de Estacion…" at bounding box center [290, 78] width 255 height 11
click at [204, 79] on select "[Selecione...] ASG ASG + ASG ++ Auxiliar de Estacionamento Auxiliar de Estacion…" at bounding box center [290, 78] width 255 height 11
select select "1"
click at [163, 73] on select "[Selecione...] ASG ASG + ASG ++ Auxiliar de Estacionamento Auxiliar de Estacion…" at bounding box center [290, 78] width 255 height 11
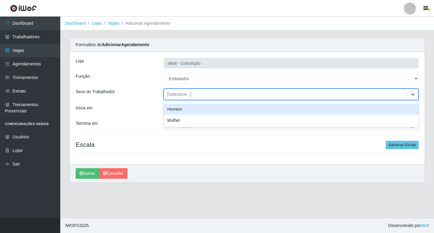
click at [191, 94] on div "[Selecione...]" at bounding box center [285, 94] width 243 height 10
click at [189, 108] on div "Homem" at bounding box center [290, 109] width 255 height 11
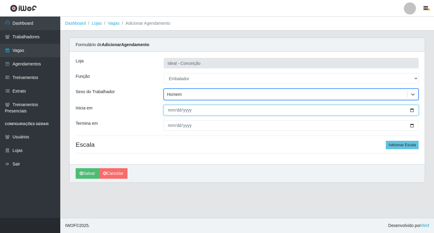
click at [164, 111] on input "Inicia em" at bounding box center [290, 110] width 255 height 11
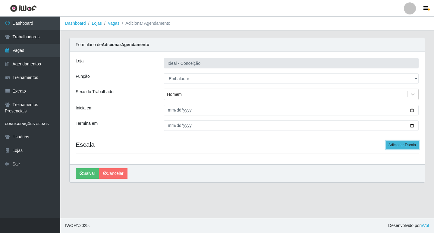
click at [405, 143] on button "Adicionar Escala" at bounding box center [401, 145] width 33 height 8
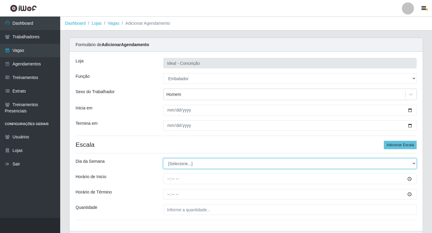
click at [204, 163] on select "[Selecione...] Segunda Terça Quarta Quinta Sexta Sábado Domingo" at bounding box center [289, 163] width 253 height 11
select select "3"
click at [163, 158] on select "[Selecione...] Segunda Terça Quarta Quinta Sexta Sábado Domingo" at bounding box center [289, 163] width 253 height 11
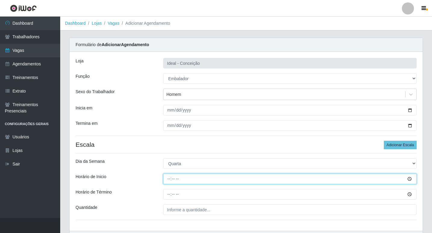
click at [172, 176] on input "Horário de Inicio" at bounding box center [289, 178] width 253 height 11
click at [168, 179] on input "Horário de Inicio" at bounding box center [289, 178] width 253 height 11
type input "10:00"
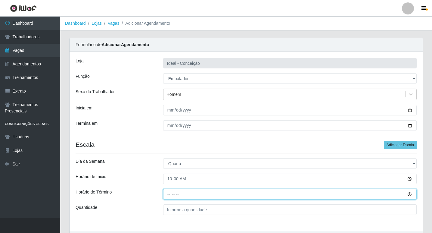
type input "16:00"
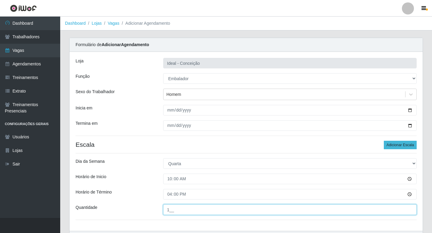
type input "1__"
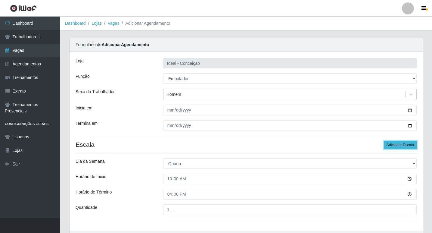
click at [392, 147] on button "Adicionar Escala" at bounding box center [400, 145] width 33 height 8
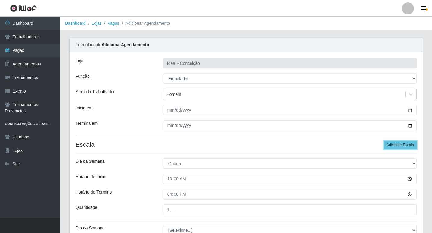
scroll to position [90, 0]
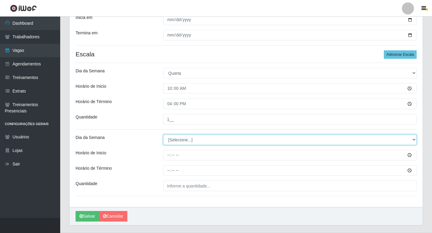
click at [199, 144] on select "[Selecione...] Segunda Terça Quarta Quinta Sexta Sábado Domingo" at bounding box center [289, 139] width 253 height 11
click at [194, 140] on select "[Selecione...] Segunda Terça Quarta Quinta Sexta Sábado Domingo" at bounding box center [289, 139] width 253 height 11
select select "3"
click at [163, 134] on select "[Selecione...] Segunda Terça Quarta Quinta Sexta Sábado Domingo" at bounding box center [289, 139] width 253 height 11
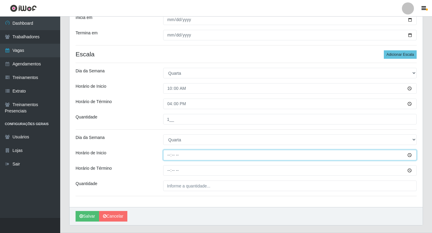
click at [169, 156] on input "Horário de Inicio" at bounding box center [289, 155] width 253 height 11
type input "12:00"
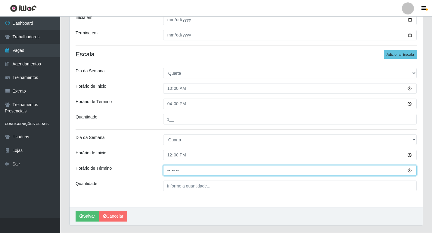
type input "18:00"
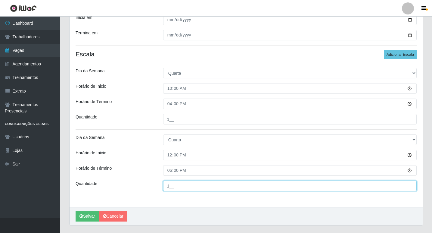
scroll to position [105, 0]
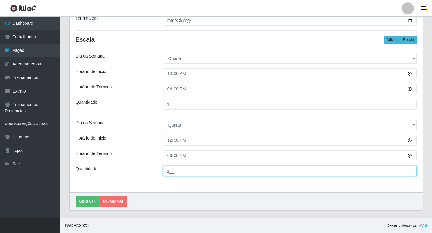
type input "1__"
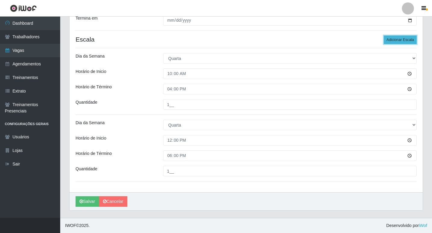
click at [390, 40] on button "Adicionar Escala" at bounding box center [400, 40] width 33 height 8
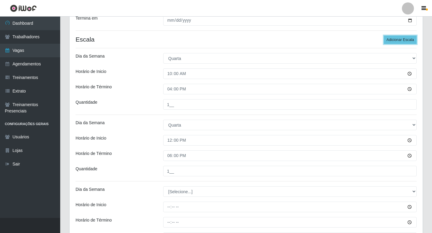
scroll to position [165, 0]
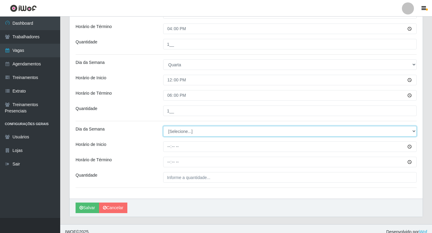
click at [186, 129] on select "[Selecione...] Segunda Terça Quarta Quinta Sexta Sábado Domingo" at bounding box center [289, 131] width 253 height 11
select select "3"
click at [163, 126] on select "[Selecione...] Segunda Terça Quarta Quinta Sexta Sábado Domingo" at bounding box center [289, 131] width 253 height 11
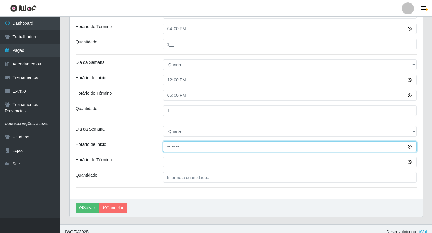
click at [168, 145] on input "Horário de Inicio" at bounding box center [289, 146] width 253 height 11
type input "16:00"
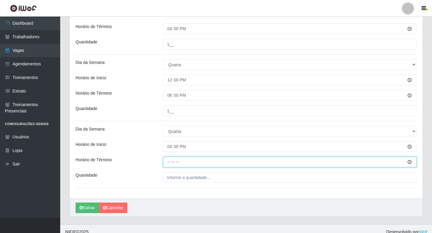
type input "22:00"
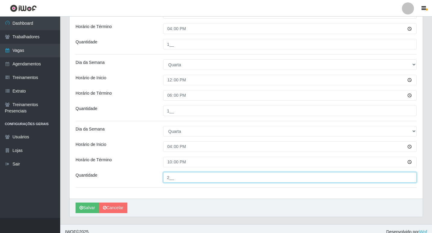
type input "2__"
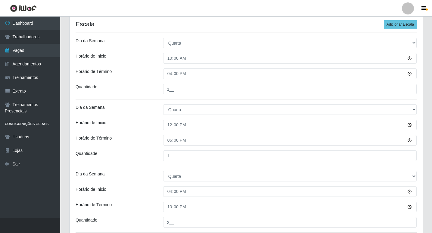
scroll to position [151, 0]
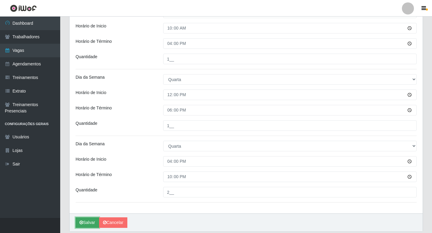
click at [93, 219] on button "Salvar" at bounding box center [87, 222] width 23 height 11
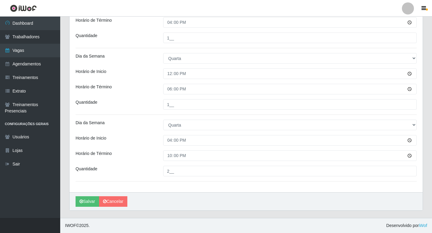
scroll to position [0, 0]
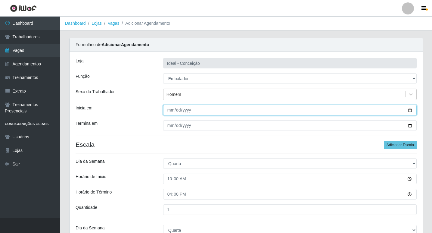
type input "[DATE]"
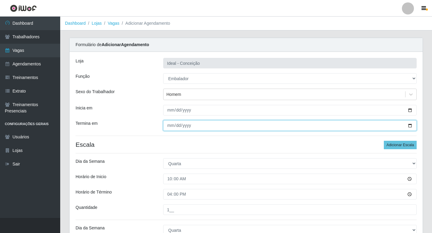
click at [170, 121] on input "Termina em" at bounding box center [289, 125] width 253 height 11
type input "[DATE]"
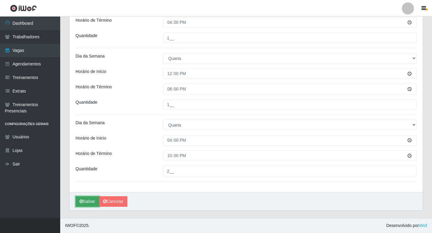
click at [89, 203] on button "Salvar" at bounding box center [87, 201] width 23 height 11
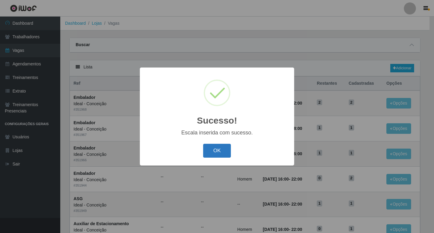
click at [220, 151] on button "OK" at bounding box center [217, 151] width 28 height 14
